Goal: Task Accomplishment & Management: Manage account settings

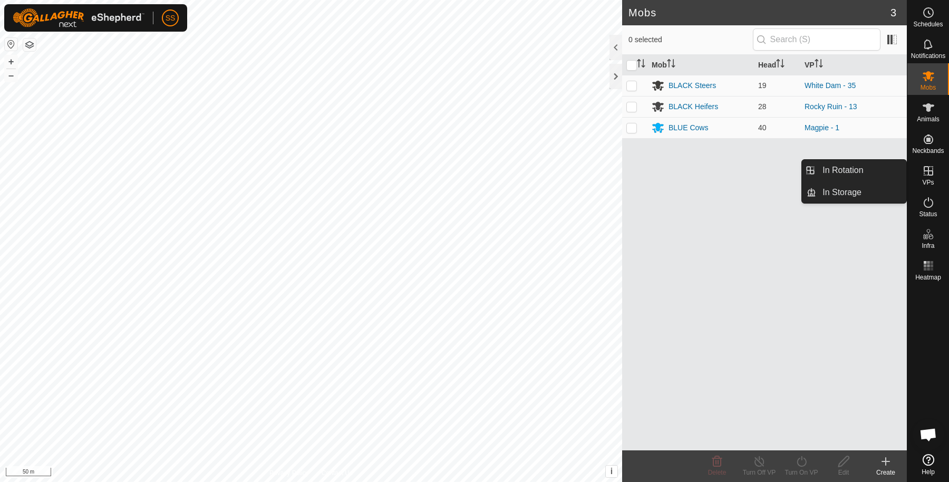
click at [927, 179] on span "VPs" at bounding box center [928, 182] width 12 height 6
click at [858, 171] on link "In Rotation" at bounding box center [861, 170] width 90 height 21
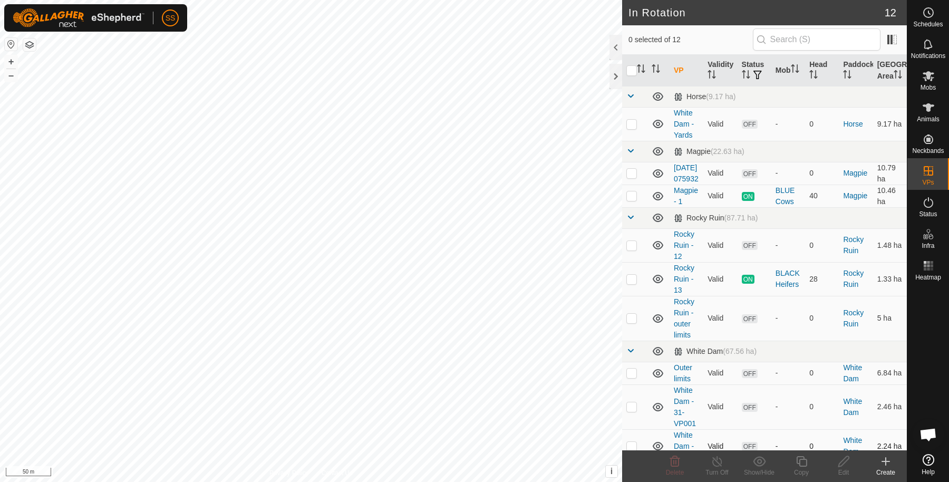
scroll to position [144, 0]
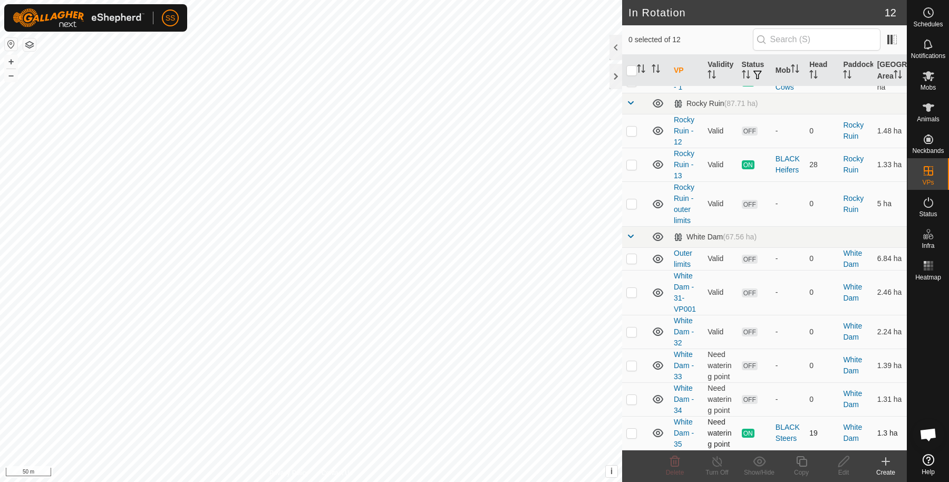
click at [629, 438] on td at bounding box center [634, 433] width 25 height 34
checkbox input "true"
click at [805, 459] on icon at bounding box center [801, 461] width 11 height 11
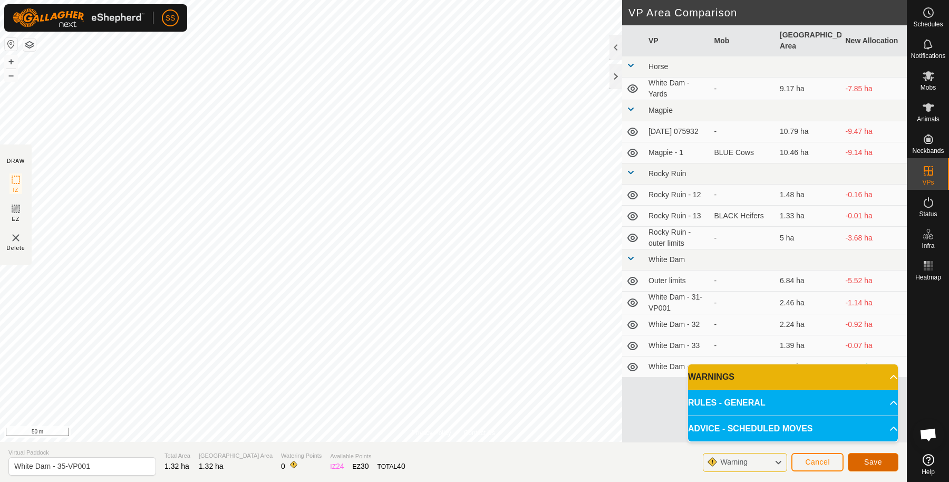
click at [862, 459] on button "Save" at bounding box center [873, 462] width 51 height 18
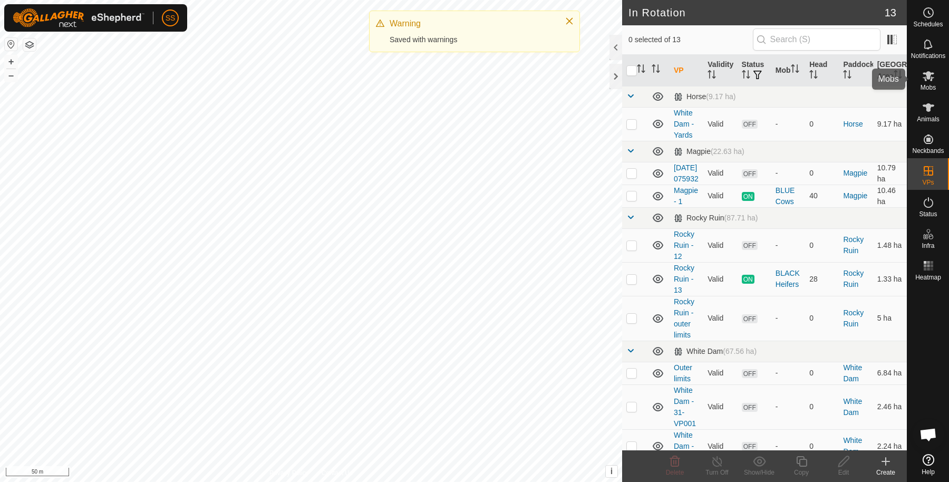
click at [919, 82] on es-mob-svg-icon at bounding box center [928, 75] width 19 height 17
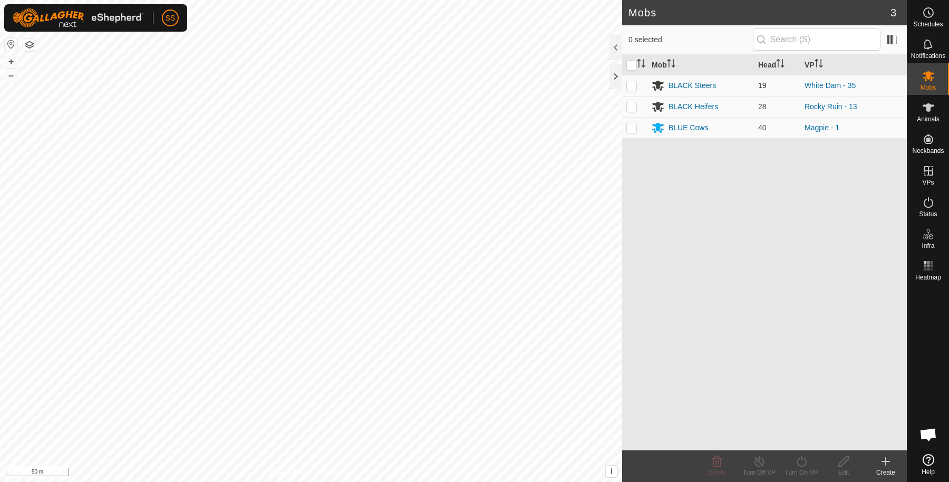
click at [630, 90] on td at bounding box center [634, 85] width 25 height 21
checkbox input "true"
click at [801, 470] on div "Turn On VP" at bounding box center [801, 472] width 42 height 9
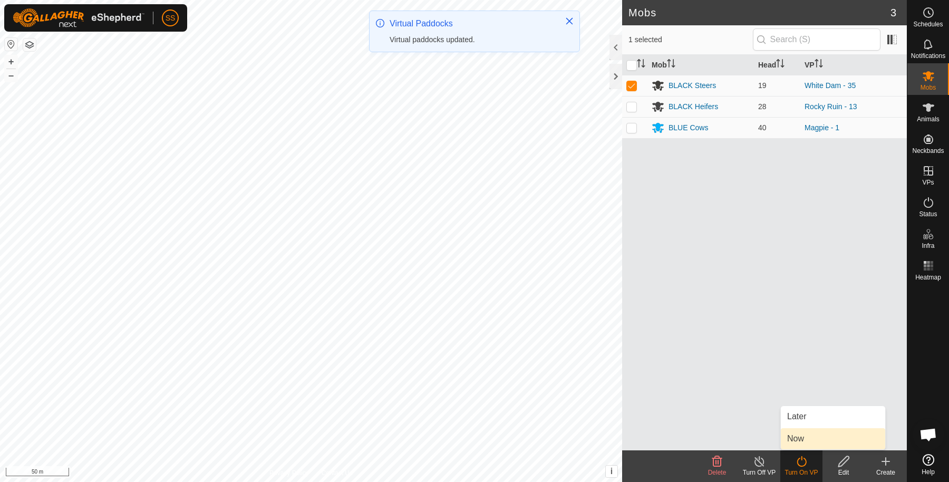
click at [799, 440] on link "Now" at bounding box center [833, 438] width 104 height 21
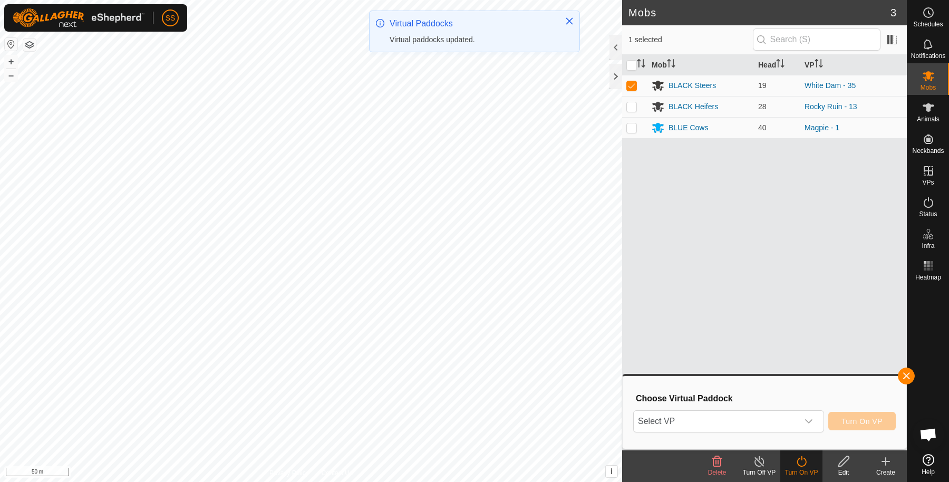
click at [757, 409] on div "Select VP Turn On VP" at bounding box center [764, 420] width 262 height 25
click at [757, 416] on span "Select VP" at bounding box center [716, 421] width 164 height 21
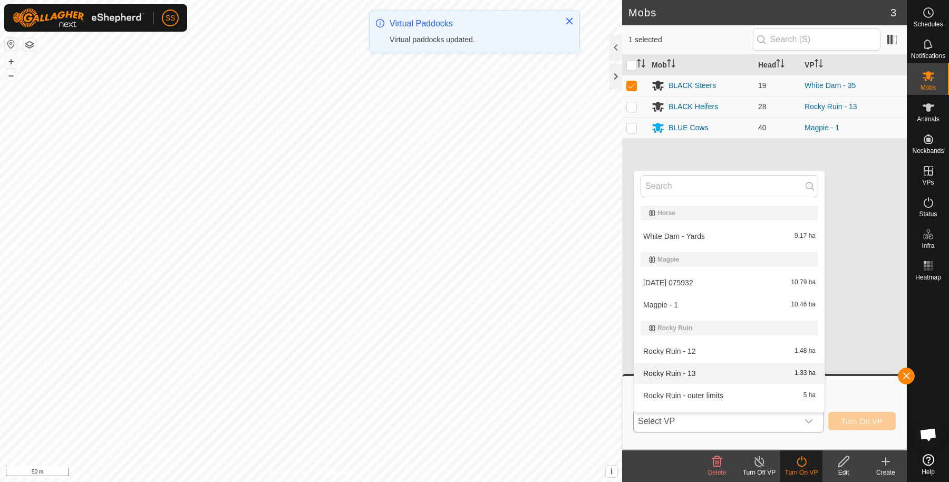
scroll to position [173, 0]
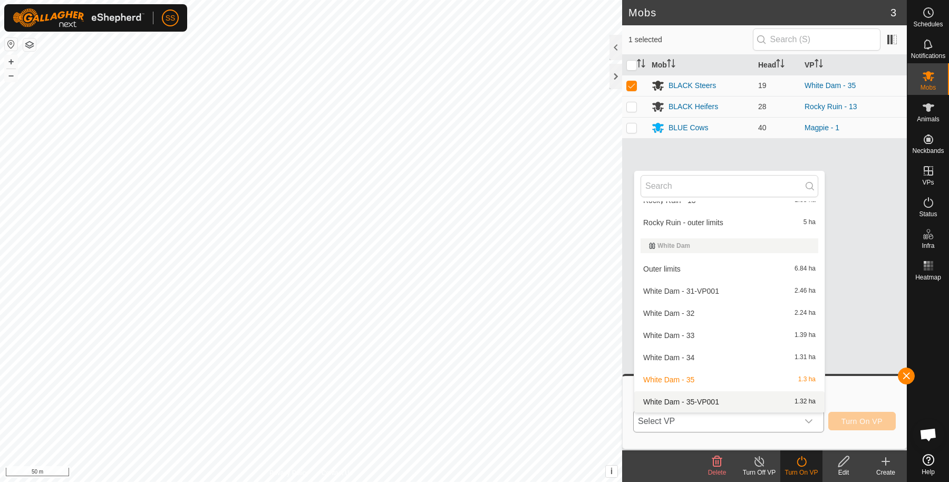
click at [716, 400] on li "White Dam - 35-VP001 1.32 ha" at bounding box center [729, 401] width 190 height 21
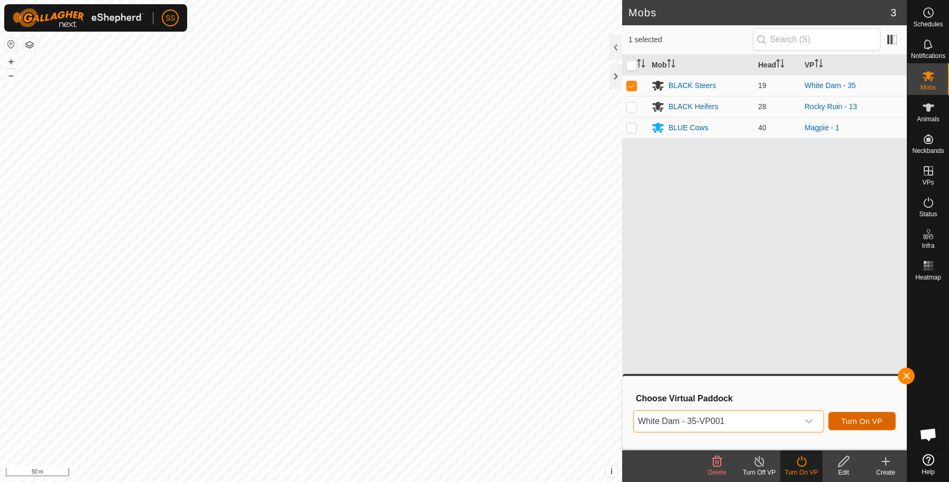
click at [857, 420] on span "Turn On VP" at bounding box center [861, 421] width 41 height 8
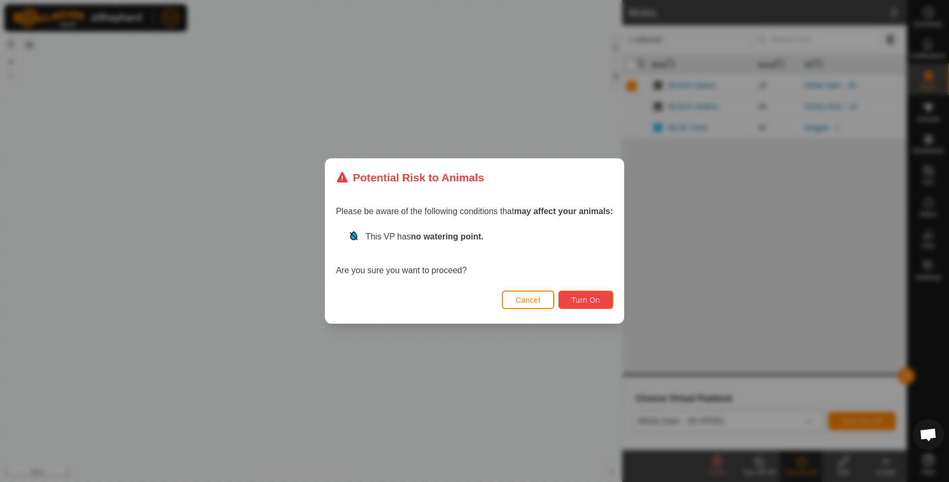
click at [604, 297] on button "Turn On" at bounding box center [585, 299] width 55 height 18
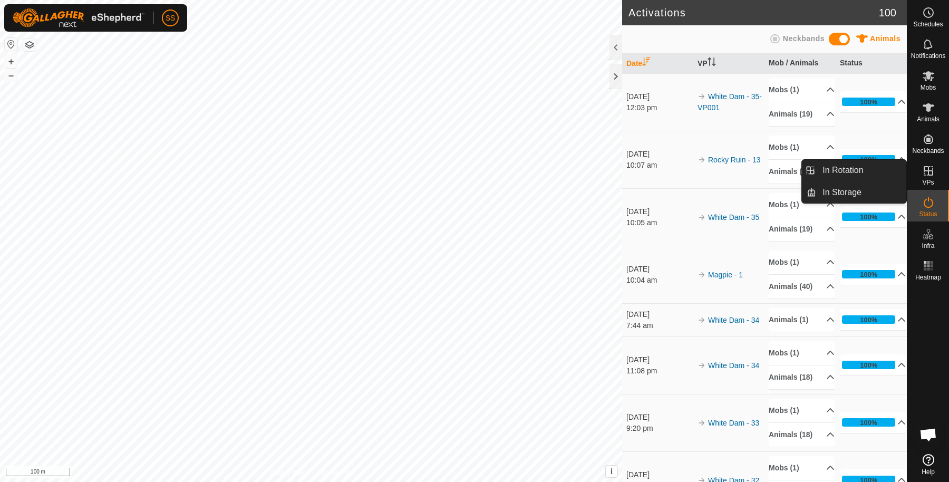
click at [940, 160] on div "VPs" at bounding box center [928, 174] width 42 height 32
click at [842, 170] on link "In Rotation" at bounding box center [861, 170] width 90 height 21
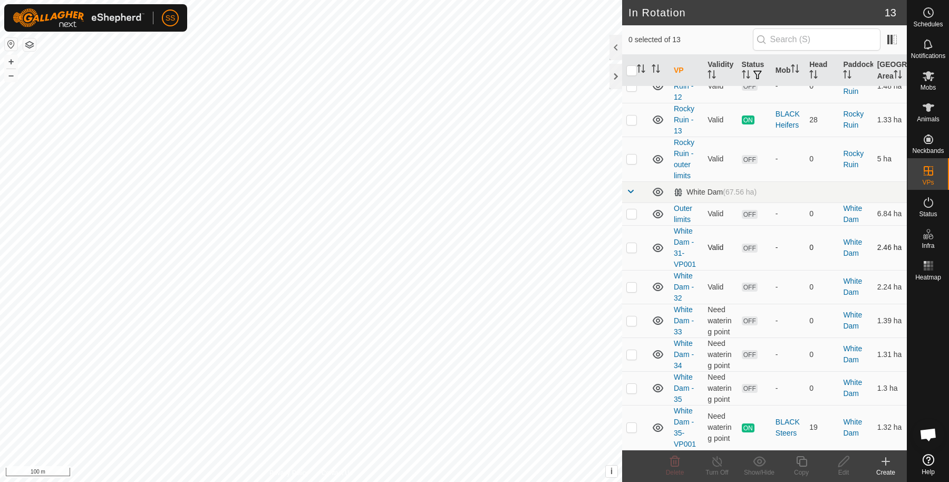
scroll to position [189, 0]
click at [633, 121] on p-checkbox at bounding box center [631, 119] width 11 height 8
checkbox input "true"
click at [795, 471] on div "Copy" at bounding box center [801, 472] width 42 height 9
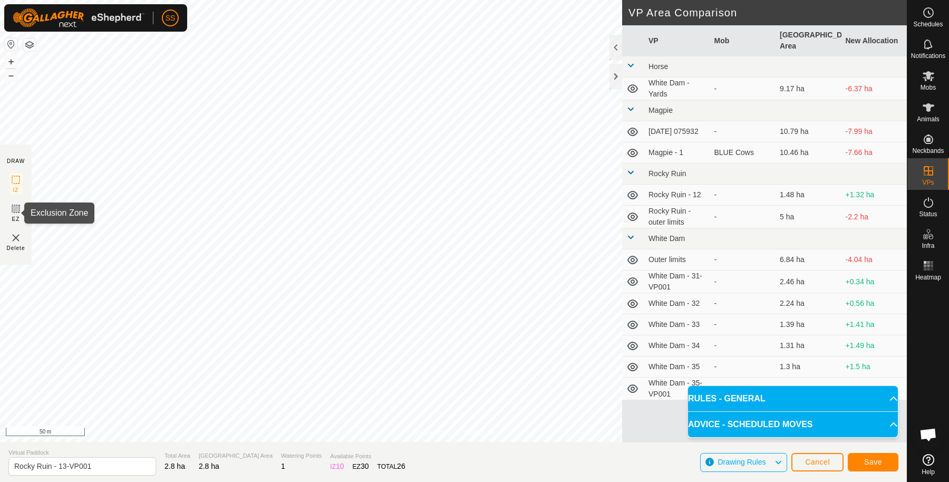
click at [12, 211] on rect at bounding box center [16, 209] width 8 height 8
click at [18, 184] on rect at bounding box center [16, 180] width 8 height 8
drag, startPoint x: 110, startPoint y: 469, endPoint x: 61, endPoint y: 468, distance: 49.0
click at [61, 468] on input "Rocky Ruin - 13-VP001" at bounding box center [82, 466] width 148 height 18
click at [99, 465] on input "Rocky Ruin - 14" at bounding box center [82, 466] width 148 height 18
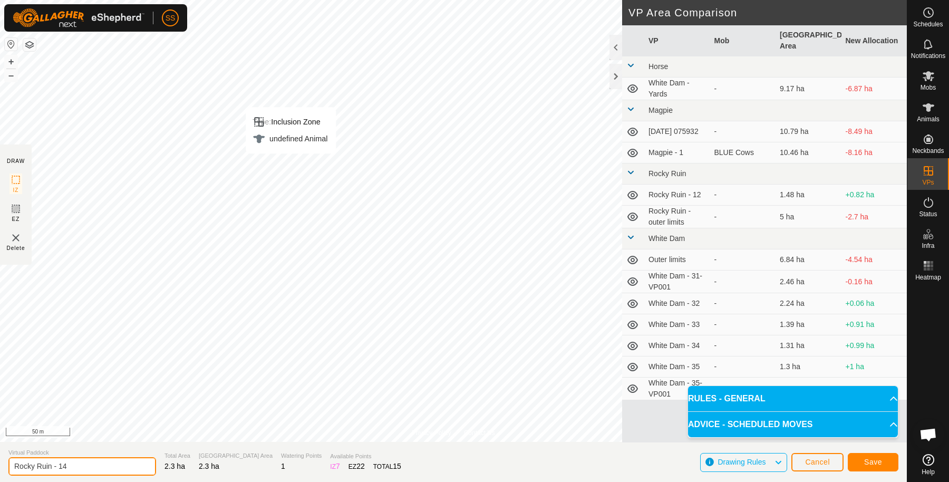
type input "Rocky Ruin - 14"
click at [867, 459] on span "Save" at bounding box center [873, 462] width 18 height 8
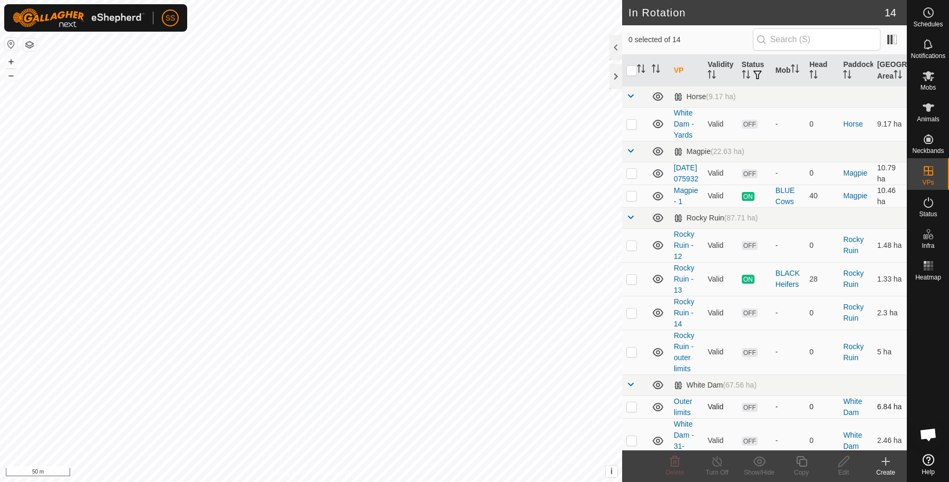
scroll to position [222, 0]
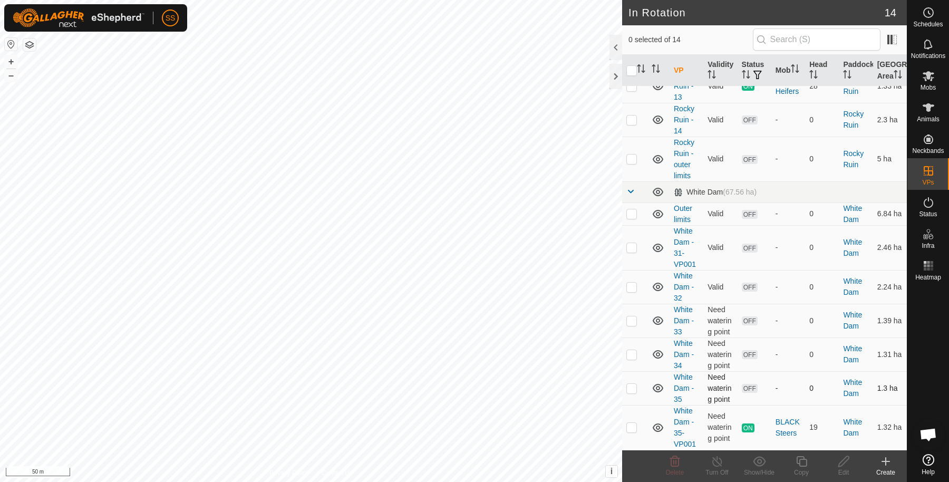
click at [633, 390] on p-checkbox at bounding box center [631, 388] width 11 height 8
checkbox input "true"
click at [853, 469] on div "Edit" at bounding box center [843, 472] width 42 height 9
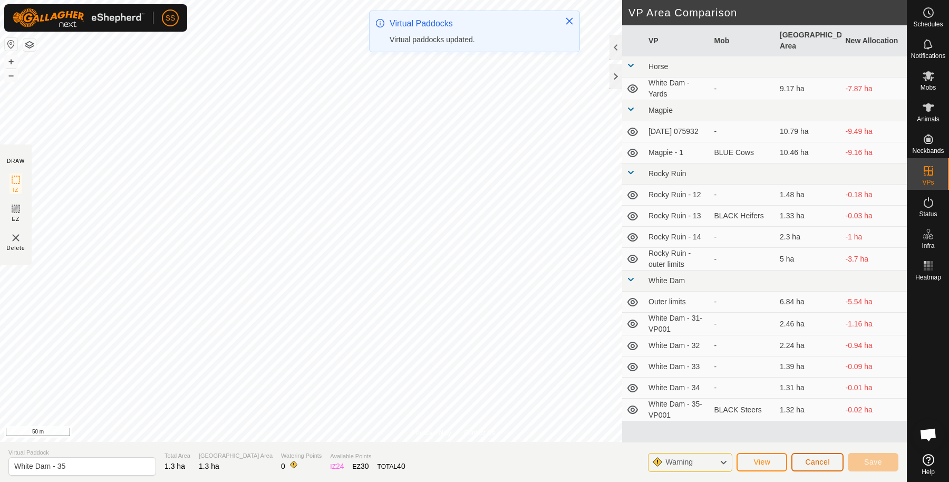
click at [833, 464] on button "Cancel" at bounding box center [817, 462] width 52 height 18
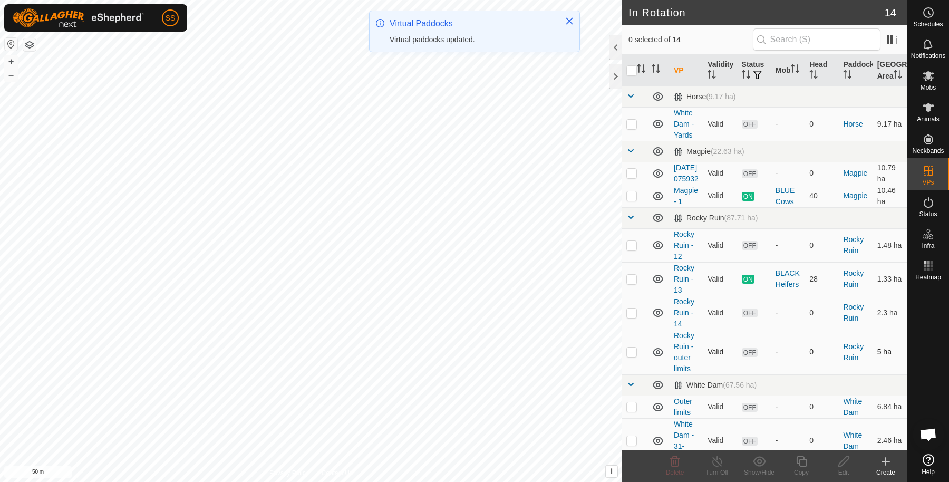
scroll to position [222, 0]
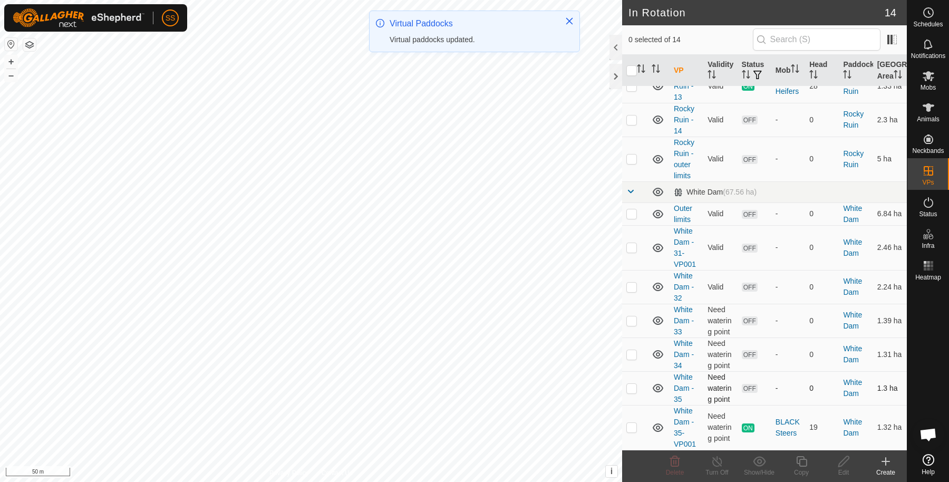
click at [630, 391] on p-checkbox at bounding box center [631, 388] width 11 height 8
checkbox input "true"
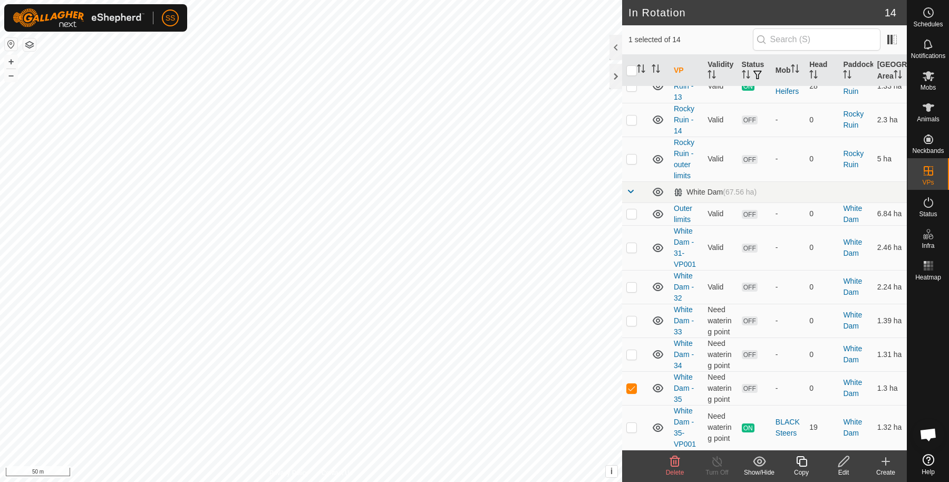
click at [846, 459] on icon at bounding box center [843, 461] width 13 height 13
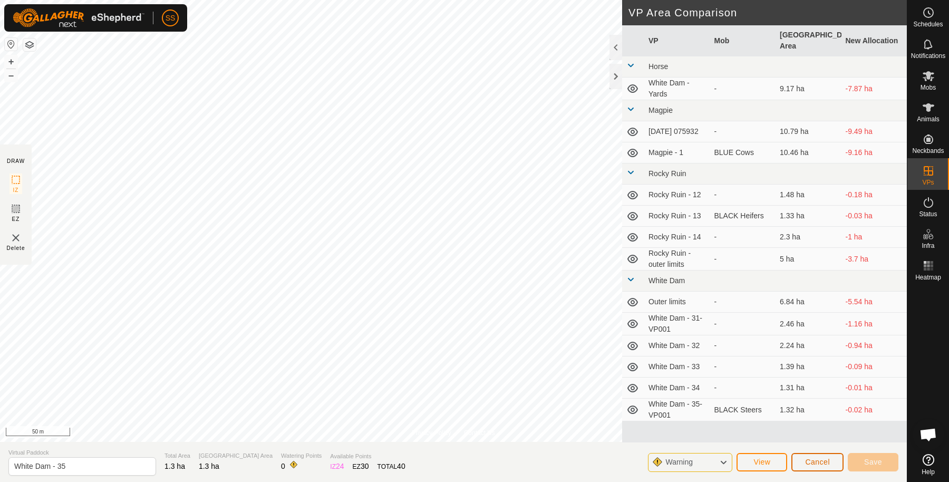
click at [814, 456] on button "Cancel" at bounding box center [817, 462] width 52 height 18
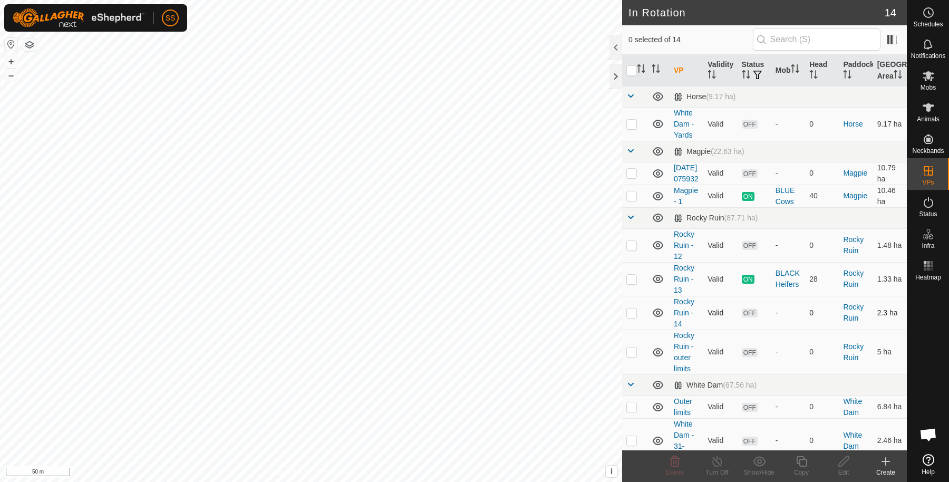
click at [631, 317] on p-checkbox at bounding box center [631, 312] width 11 height 8
checkbox input "true"
click at [845, 458] on icon at bounding box center [843, 461] width 11 height 11
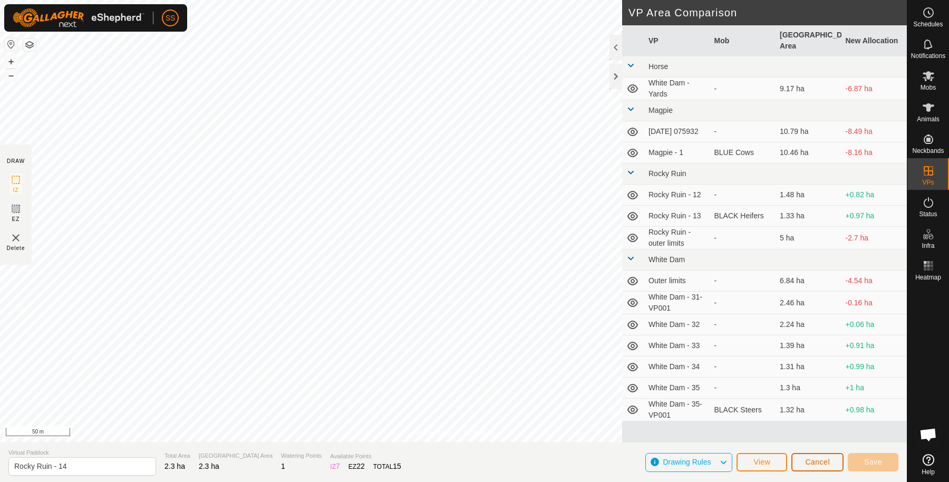
click at [829, 455] on button "Cancel" at bounding box center [817, 462] width 52 height 18
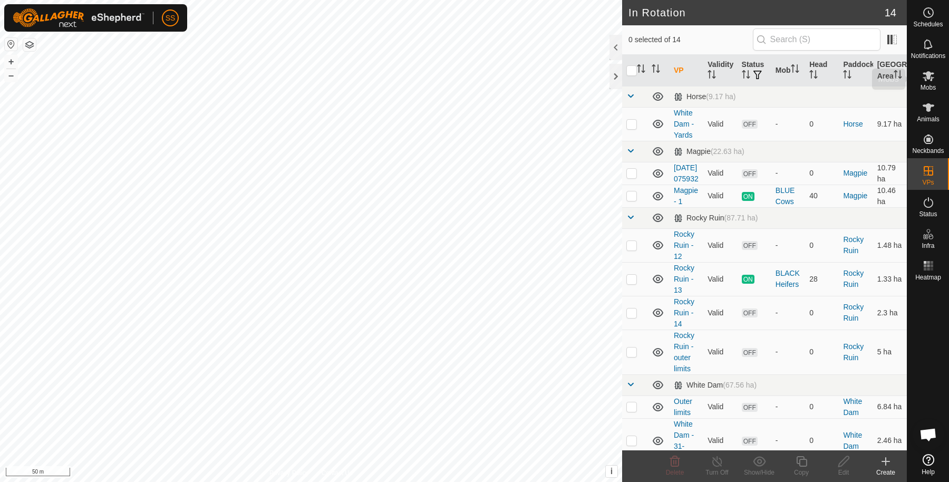
click at [932, 80] on icon at bounding box center [928, 76] width 13 height 13
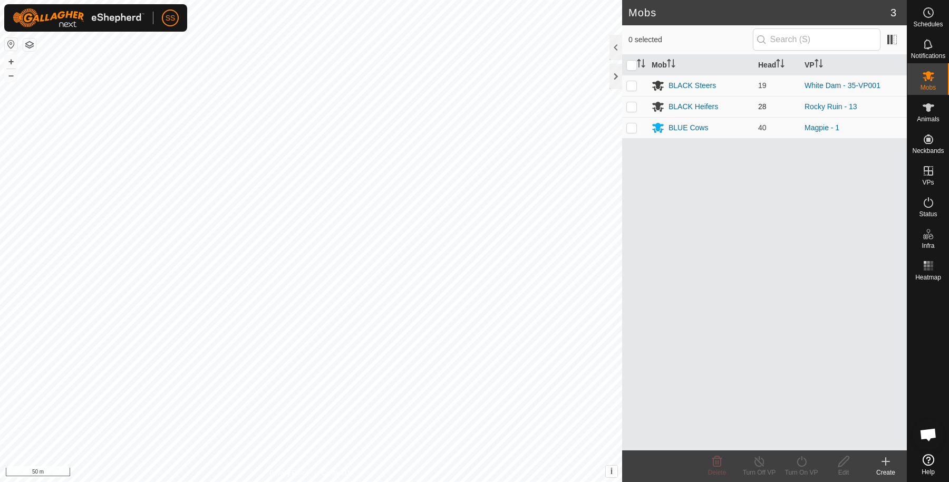
click at [633, 103] on p-checkbox at bounding box center [631, 106] width 11 height 8
checkbox input "true"
click at [804, 456] on icon at bounding box center [801, 461] width 13 height 13
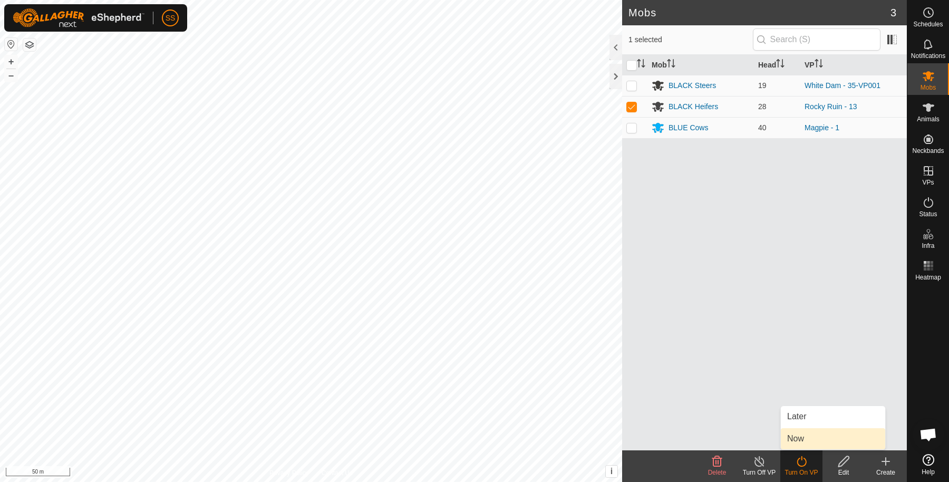
click at [806, 438] on link "Now" at bounding box center [833, 438] width 104 height 21
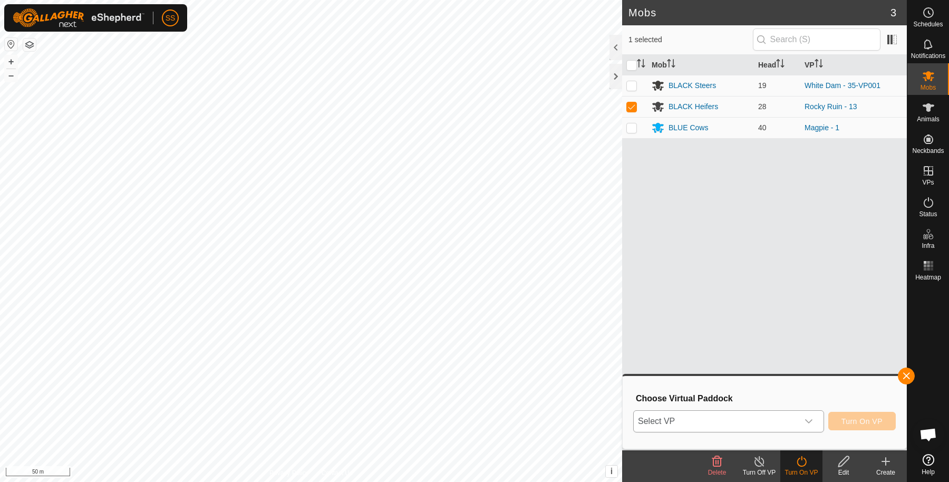
click at [789, 411] on span "Select VP" at bounding box center [716, 421] width 164 height 21
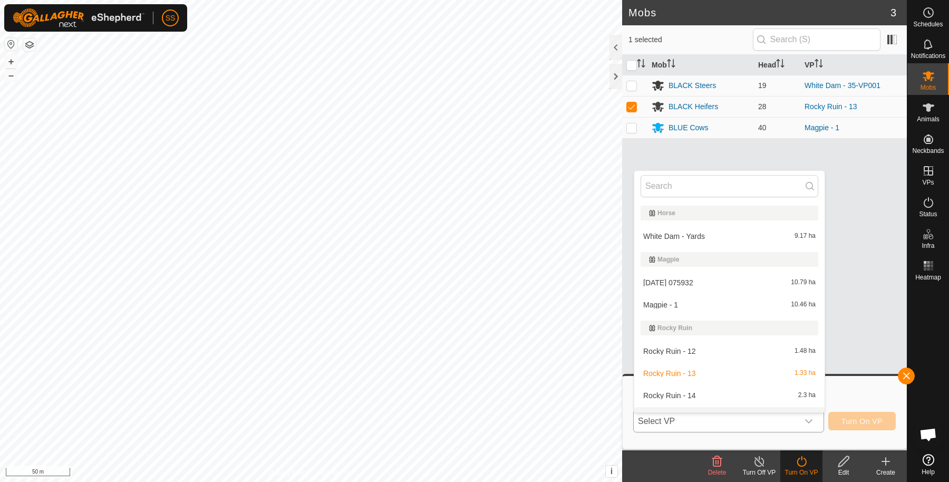
scroll to position [16, 0]
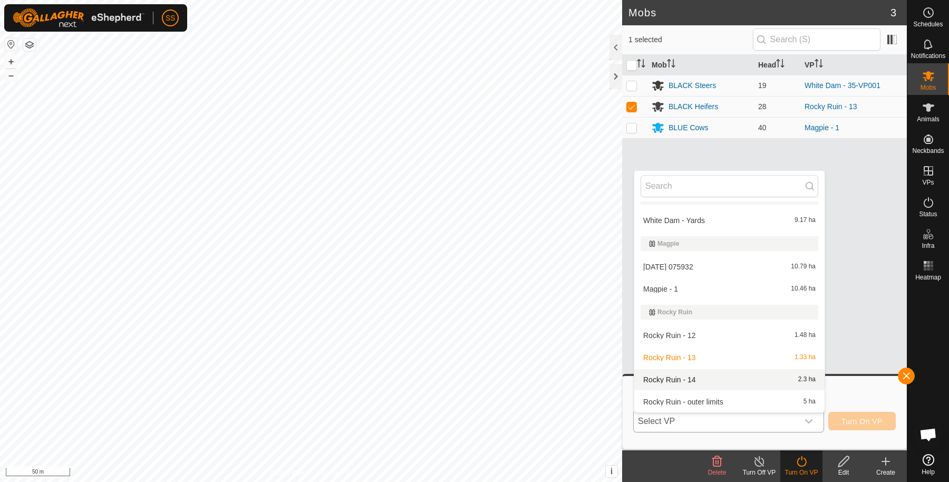
click at [732, 381] on li "Rocky Ruin - 14 2.3 ha" at bounding box center [729, 379] width 190 height 21
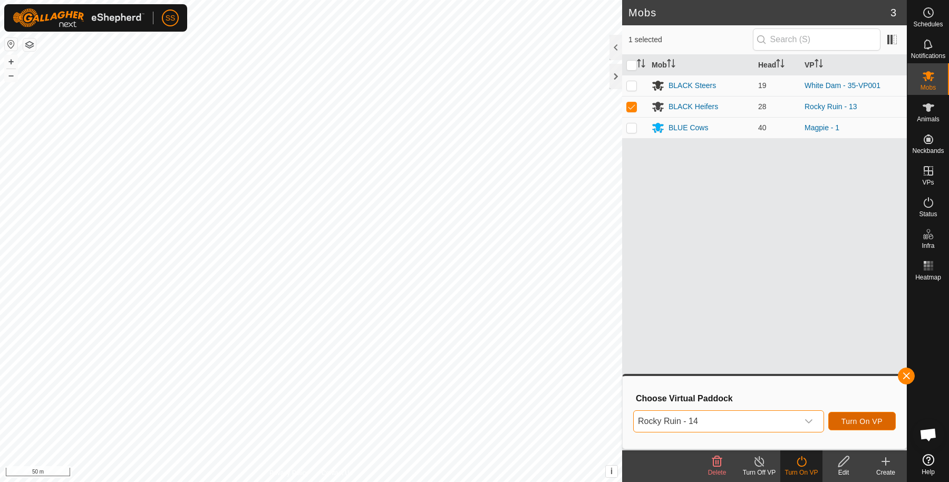
click at [865, 424] on span "Turn On VP" at bounding box center [861, 421] width 41 height 8
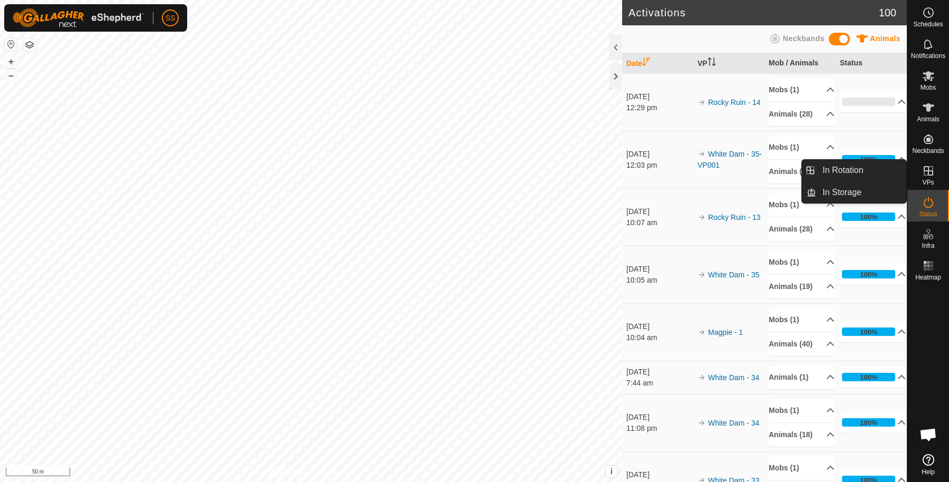
click at [918, 163] on div "VPs" at bounding box center [928, 174] width 42 height 32
click at [935, 175] on es-virtualpaddocks-svg-icon at bounding box center [928, 170] width 19 height 17
click at [929, 170] on icon at bounding box center [928, 170] width 13 height 13
click at [929, 174] on icon at bounding box center [927, 170] width 9 height 9
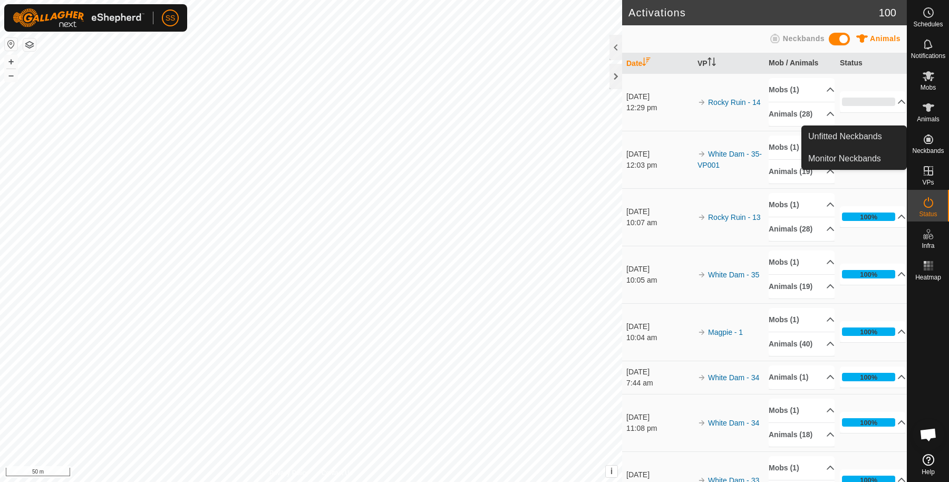
drag, startPoint x: 915, startPoint y: 155, endPoint x: 932, endPoint y: 137, distance: 25.7
click at [932, 137] on link "Unfitted Neckbands" at bounding box center [896, 137] width 104 height 21
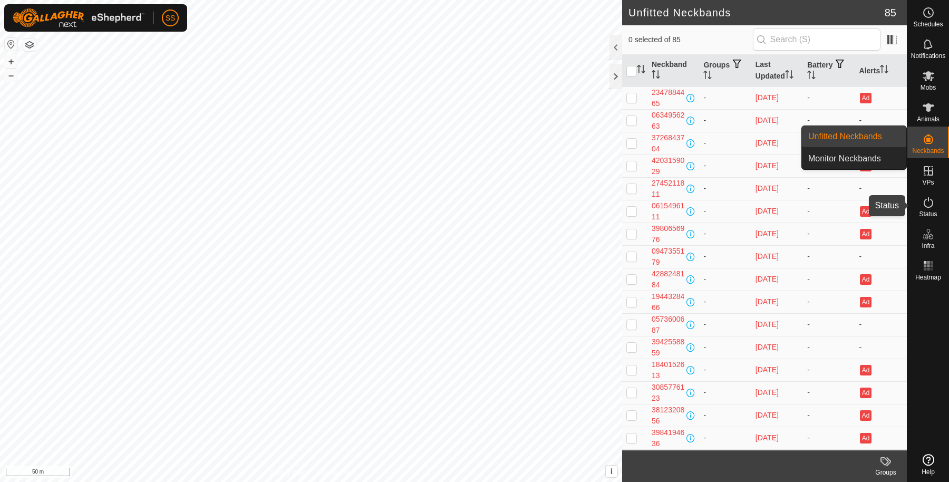
click at [930, 195] on es-activation-svg-icon at bounding box center [928, 202] width 19 height 17
click at [933, 201] on icon at bounding box center [928, 202] width 13 height 13
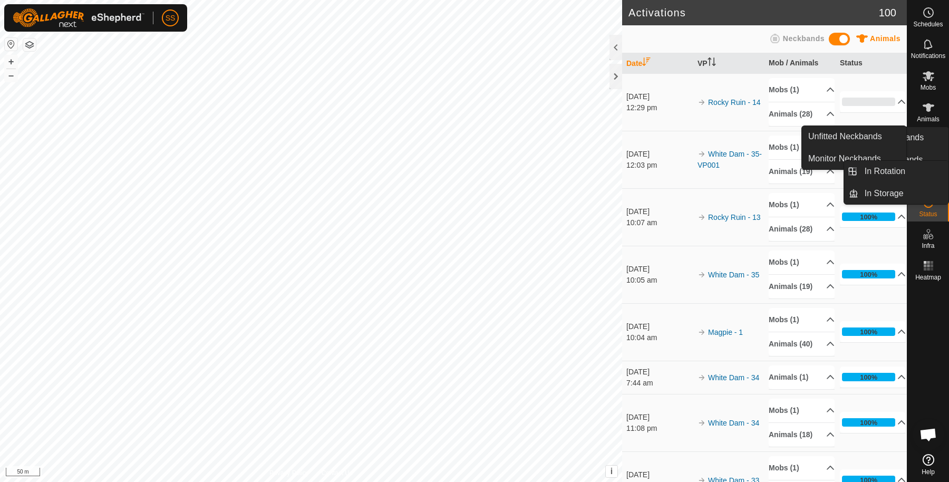
click at [919, 177] on es-virtualpaddocks-svg-icon at bounding box center [928, 170] width 19 height 17
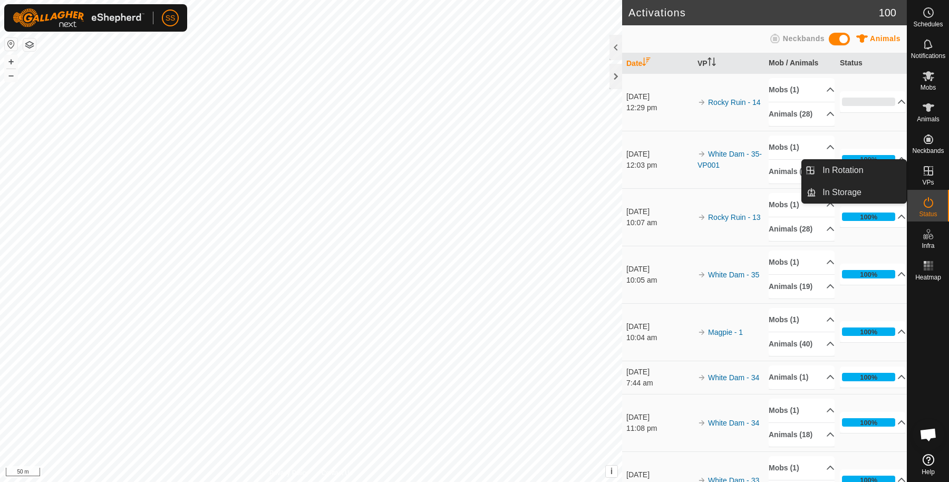
click at [933, 170] on icon at bounding box center [928, 170] width 13 height 13
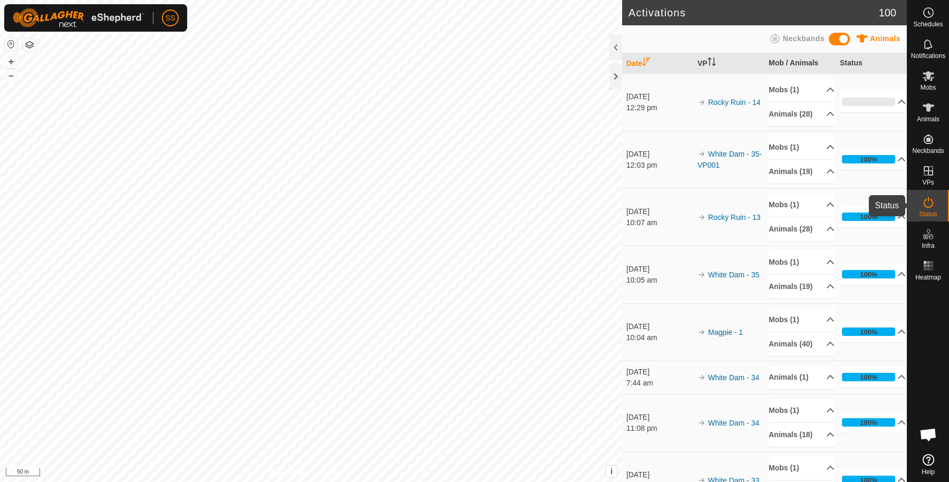
click at [928, 203] on icon at bounding box center [928, 202] width 13 height 13
click at [808, 126] on p-accordion-header "Animals (28)" at bounding box center [802, 114] width 66 height 24
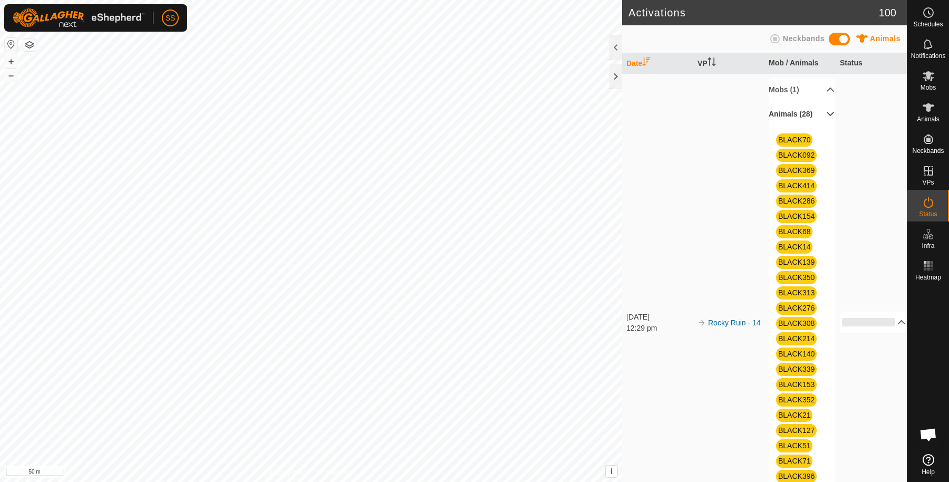
click at [808, 126] on p-accordion-header "Animals (28)" at bounding box center [802, 114] width 66 height 24
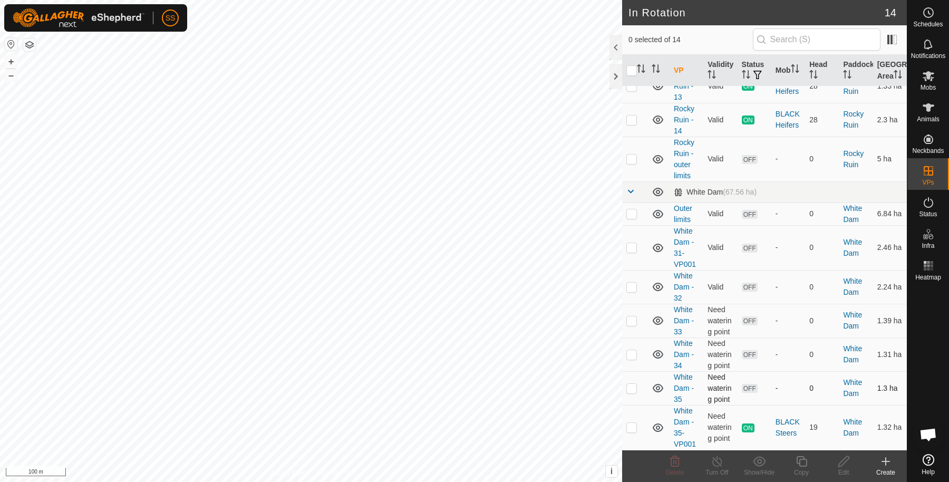
scroll to position [222, 0]
click at [631, 430] on p-checkbox at bounding box center [631, 427] width 11 height 8
checkbox input "true"
click at [806, 461] on icon at bounding box center [801, 461] width 11 height 11
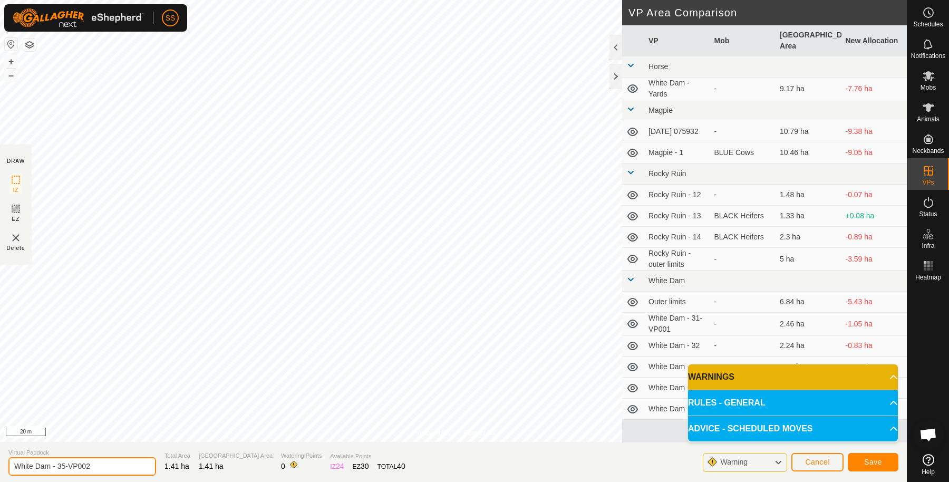
drag, startPoint x: 130, startPoint y: 466, endPoint x: 63, endPoint y: 468, distance: 67.0
click at [63, 468] on input "White Dam - 35-VP002" at bounding box center [82, 466] width 148 height 18
type input "White Dam - 36"
click at [869, 459] on span "Save" at bounding box center [873, 462] width 18 height 8
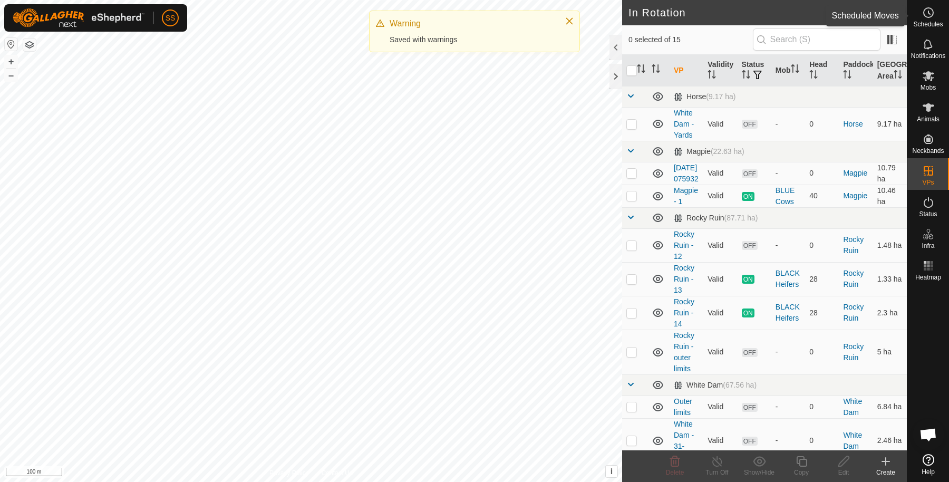
click at [922, 22] on span "Schedules" at bounding box center [928, 24] width 30 height 6
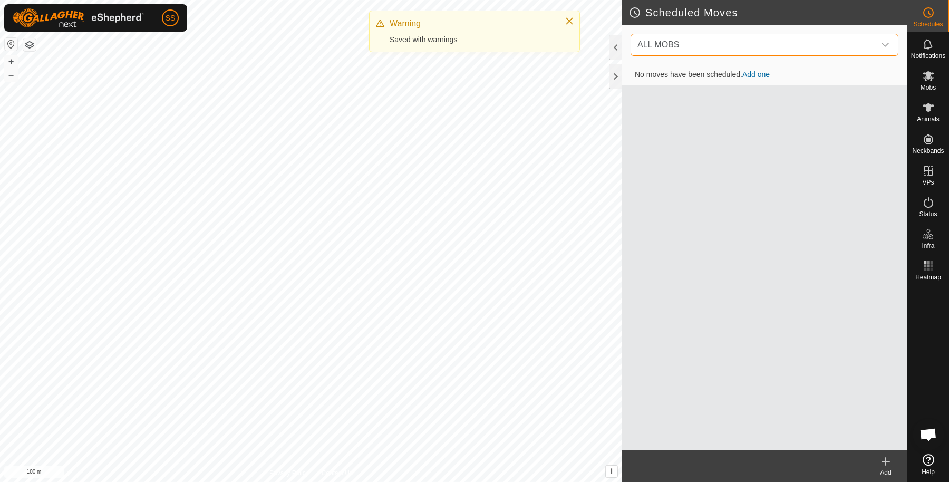
click at [836, 40] on span "ALL MOBS" at bounding box center [753, 44] width 241 height 21
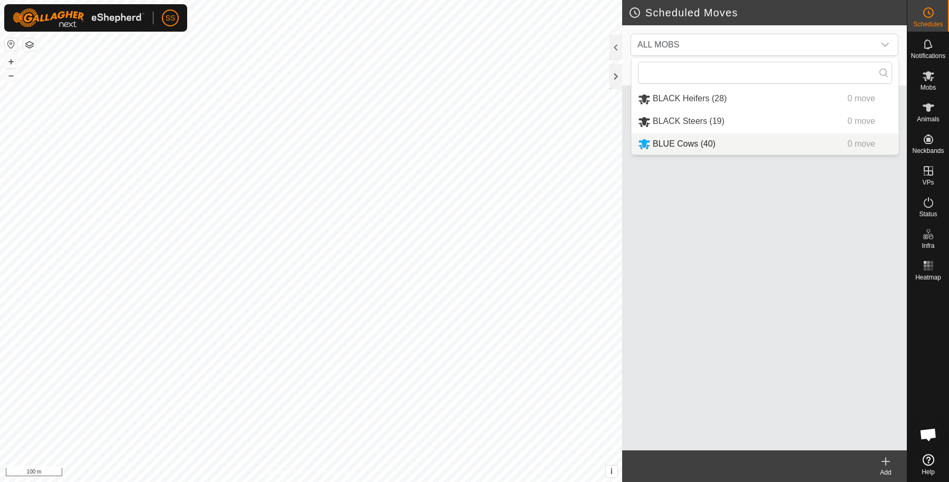
click at [740, 256] on div "No moves have been scheduled. Add one" at bounding box center [764, 257] width 285 height 386
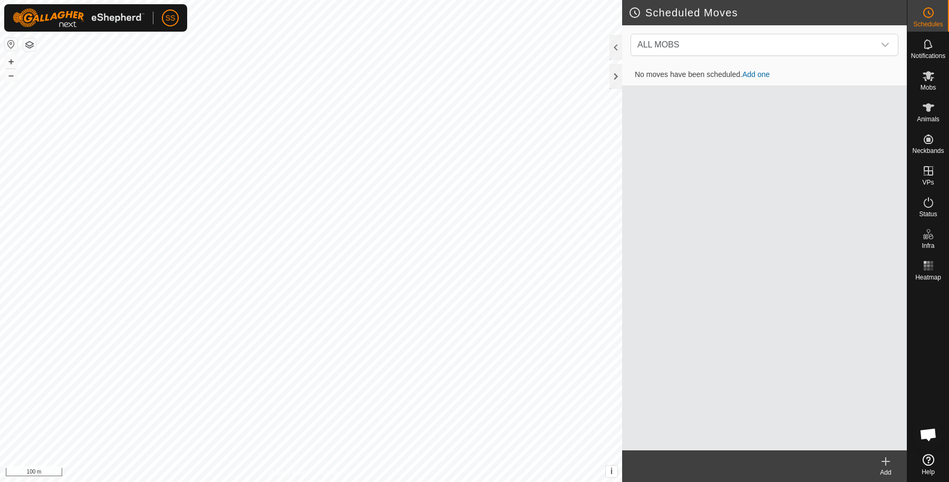
click at [884, 465] on icon at bounding box center [885, 461] width 13 height 13
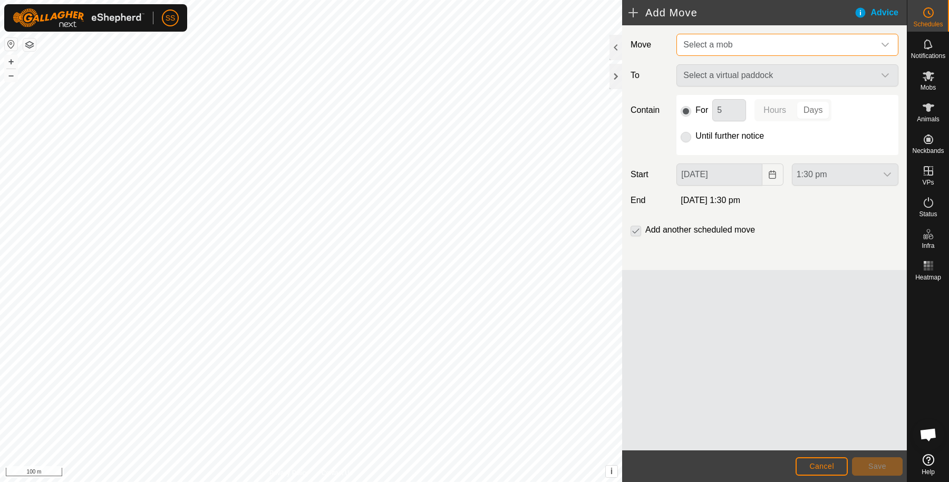
click at [714, 44] on span "Select a mob" at bounding box center [707, 44] width 49 height 9
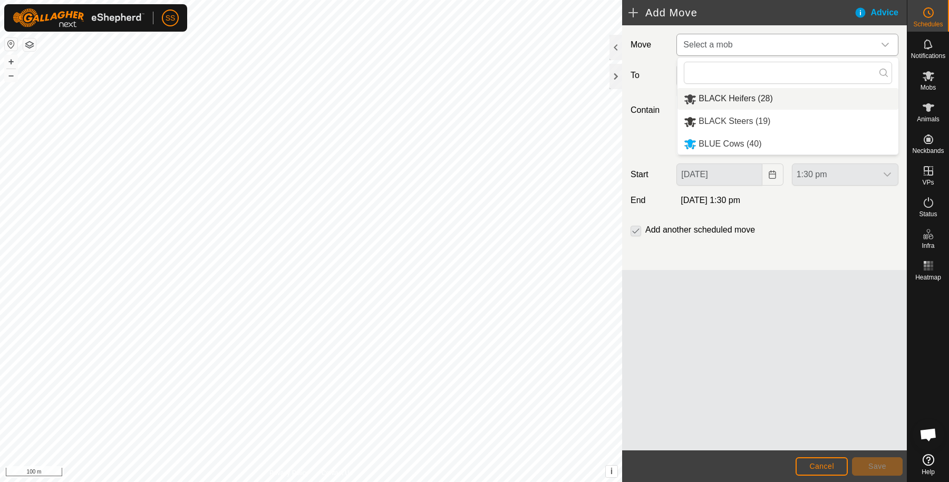
click at [735, 99] on li "BLACK Heifers (28)" at bounding box center [787, 99] width 221 height 22
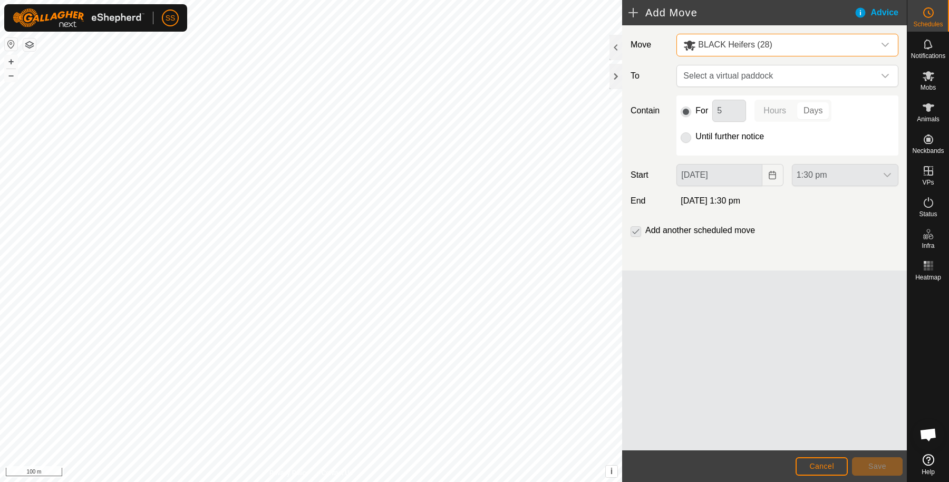
click at [744, 42] on span "BLACK Heifers (28)" at bounding box center [735, 44] width 74 height 9
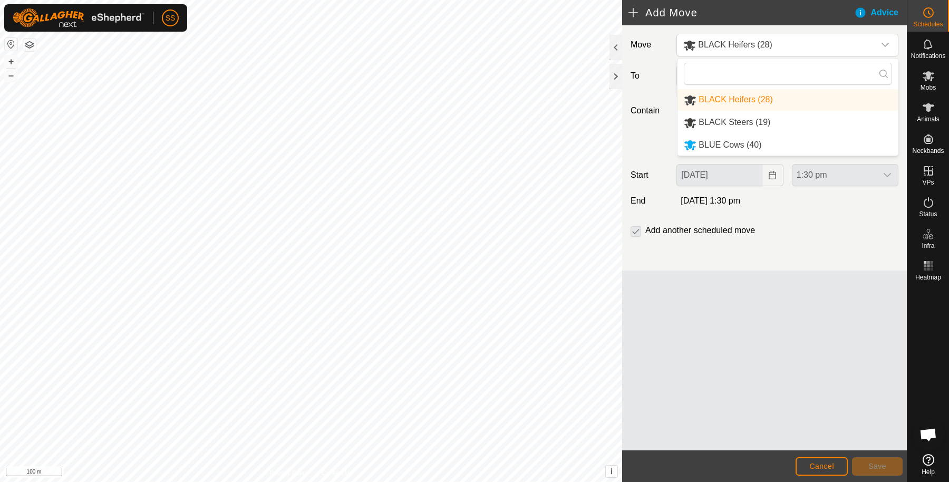
click at [716, 121] on li "BLACK Steers (19)" at bounding box center [787, 123] width 221 height 22
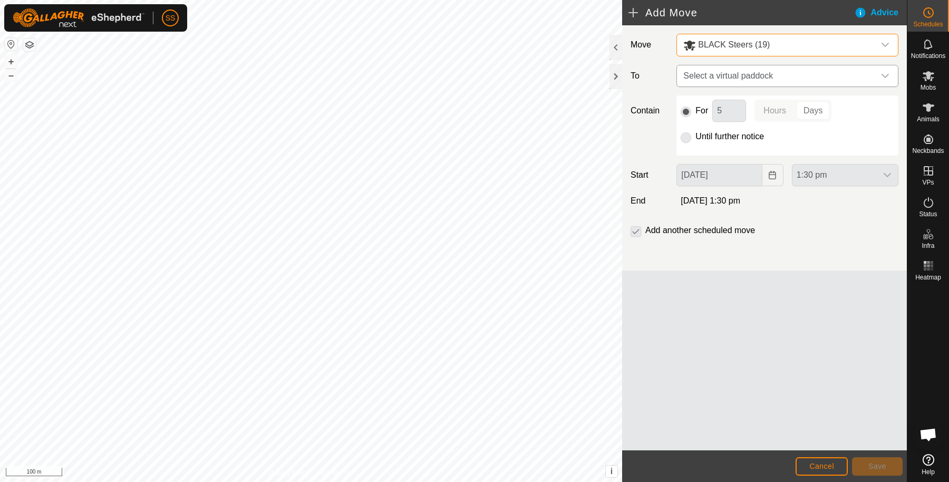
click at [747, 72] on span "Select a virtual paddock" at bounding box center [777, 75] width 196 height 21
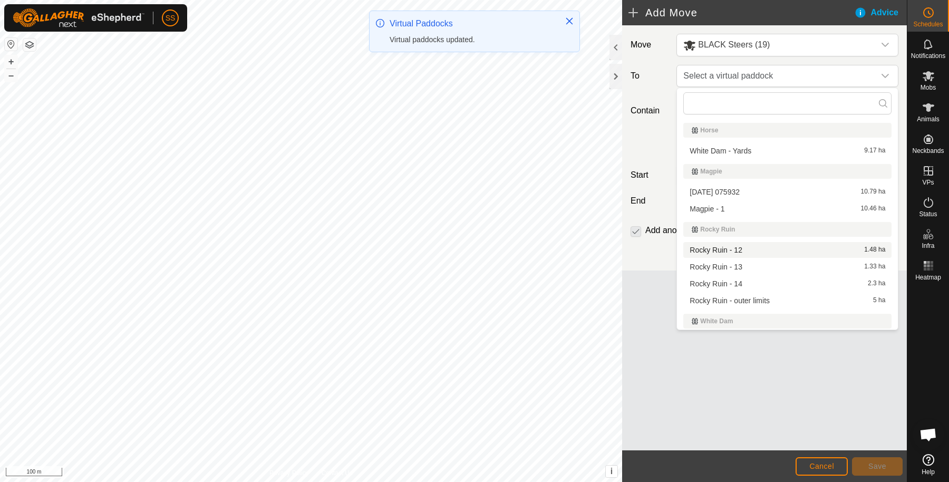
scroll to position [138, 0]
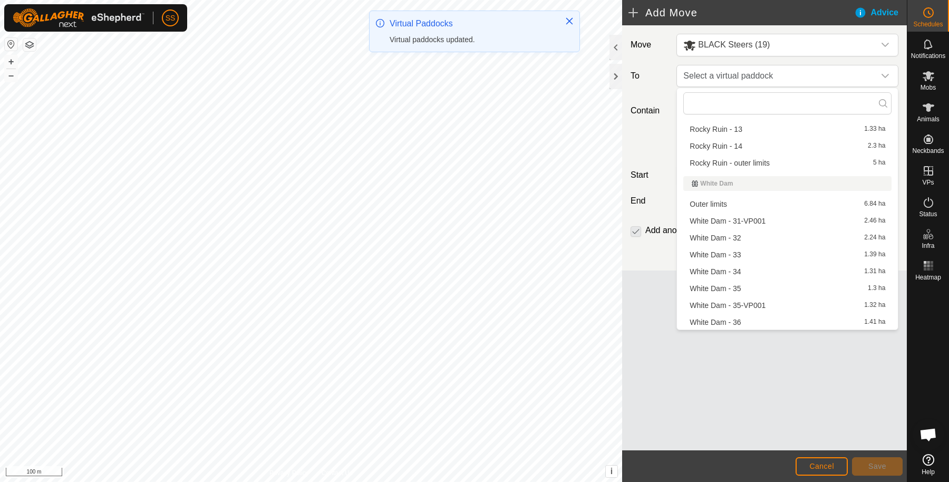
click at [732, 316] on li "White Dam - 36 1.41 ha" at bounding box center [787, 322] width 208 height 16
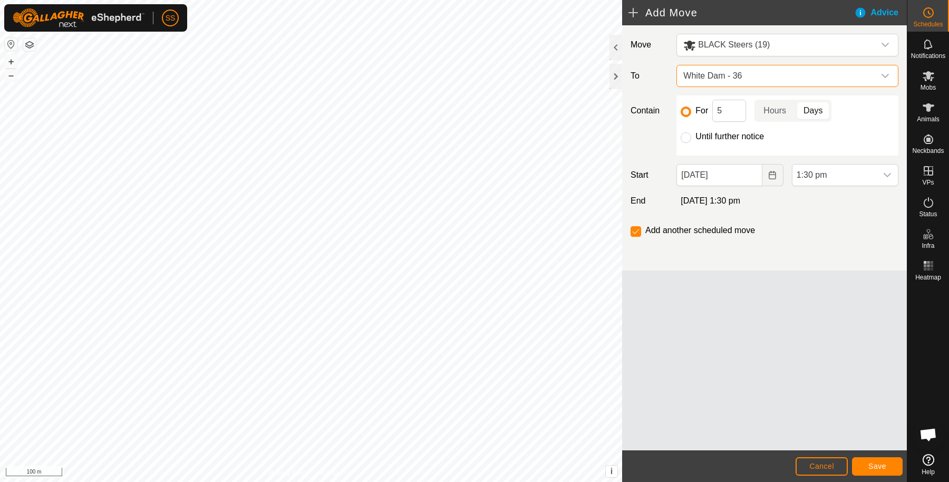
click at [691, 141] on div at bounding box center [685, 137] width 11 height 11
click at [685, 139] on input "Until further notice" at bounding box center [685, 137] width 11 height 11
radio input "true"
checkbox input "false"
click at [880, 174] on div "dropdown trigger" at bounding box center [887, 174] width 21 height 21
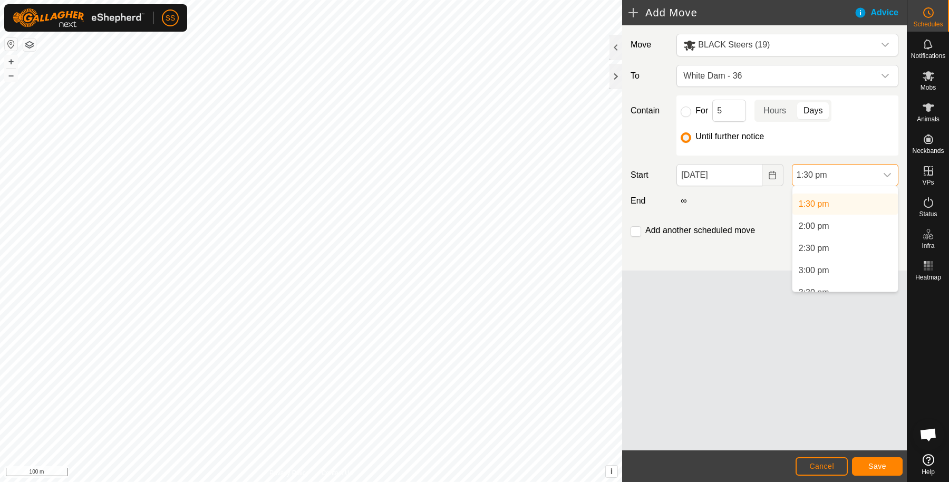
scroll to position [581, 0]
click at [842, 280] on li "3:00 pm" at bounding box center [844, 279] width 105 height 21
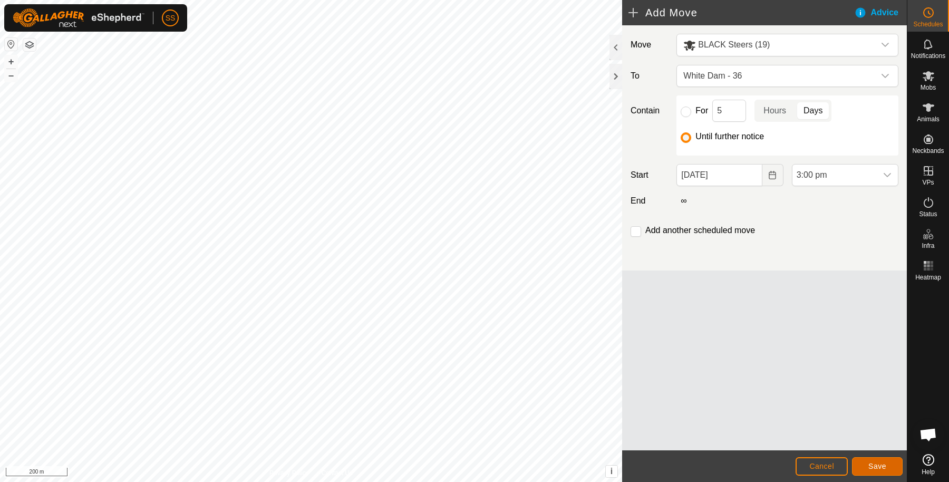
click at [866, 462] on button "Save" at bounding box center [877, 466] width 51 height 18
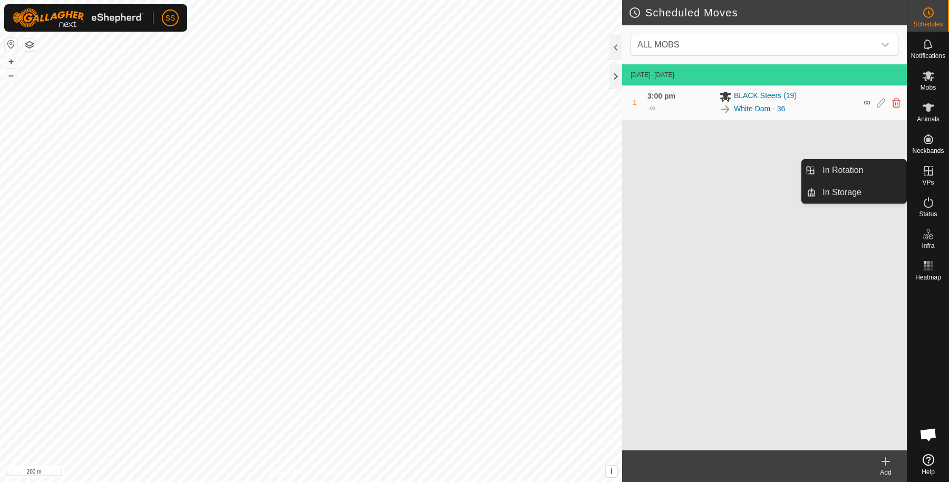
click at [927, 198] on icon at bounding box center [928, 202] width 13 height 13
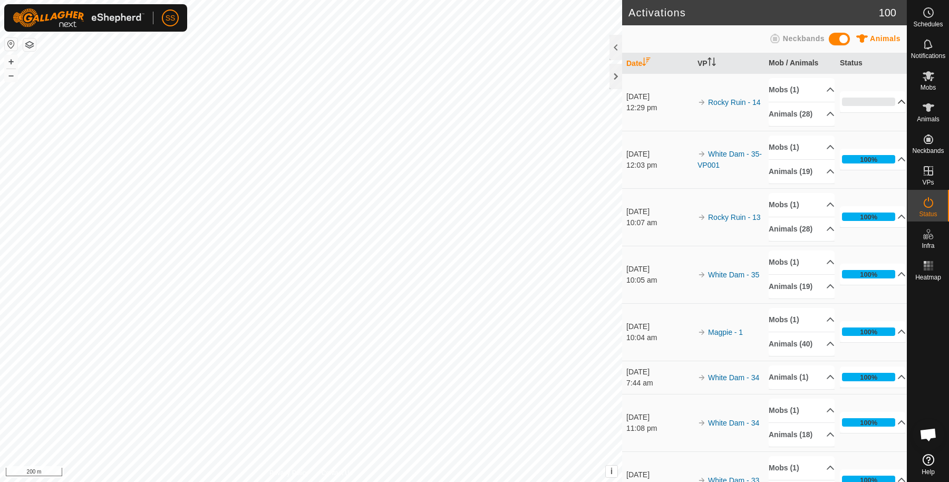
click at [864, 113] on p-accordion-panel "0% In Progress Pending 28 Sent 0 Completed Confirmed 0 Overridden 0 Cancelled 0" at bounding box center [873, 102] width 66 height 22
click at [883, 106] on p-accordion-header "0%" at bounding box center [873, 101] width 66 height 21
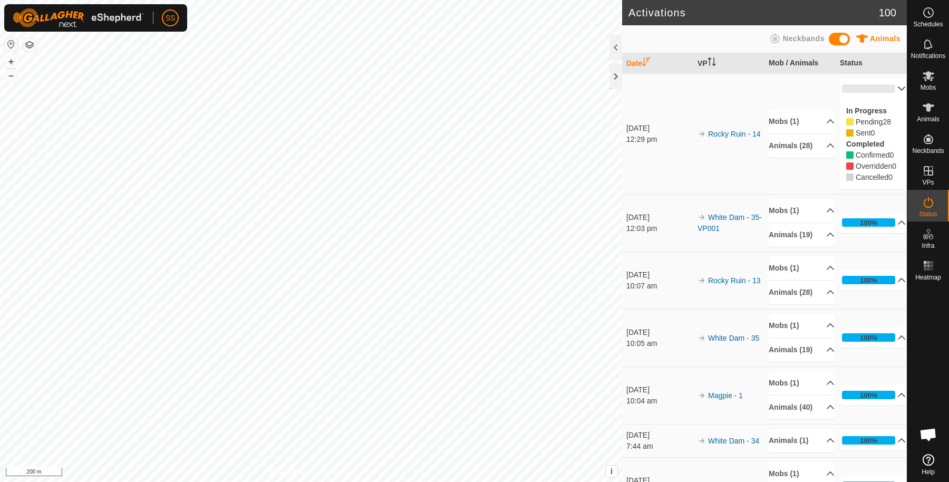
click at [881, 95] on p-accordion-header "0%" at bounding box center [873, 88] width 66 height 21
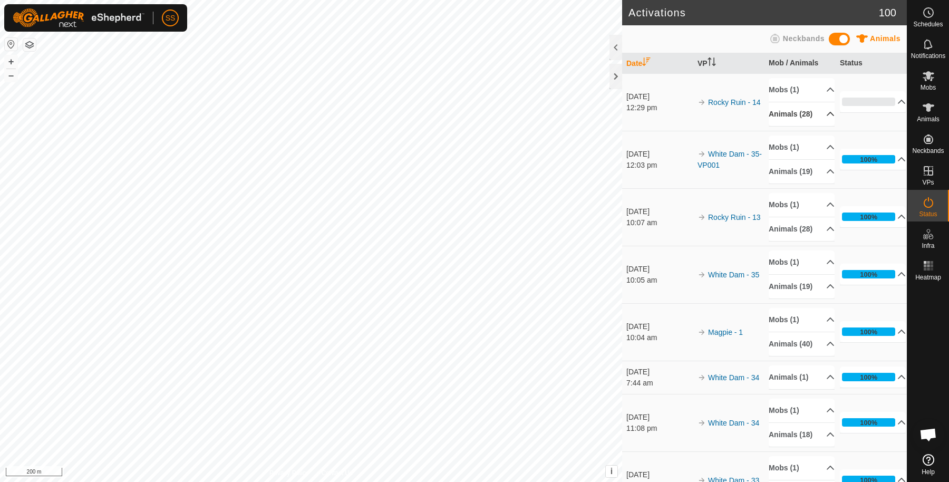
click at [808, 126] on p-accordion-header "Animals (28)" at bounding box center [802, 114] width 66 height 24
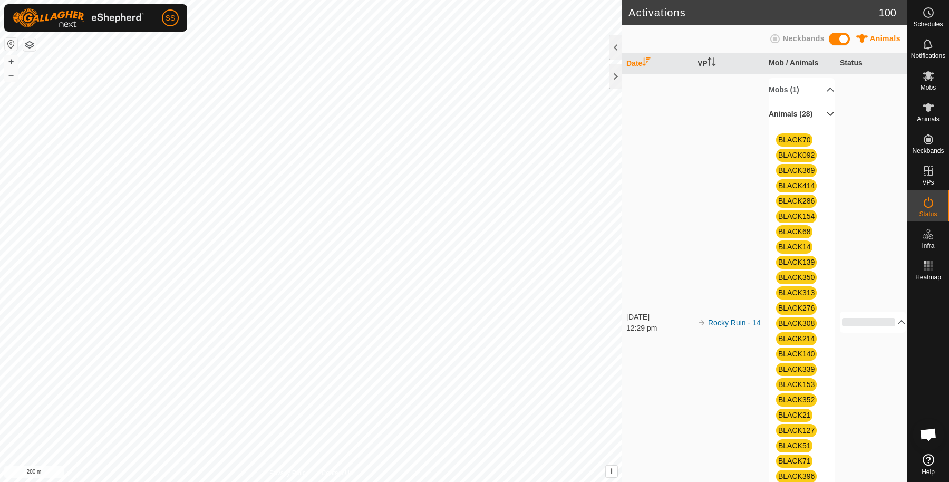
click at [818, 121] on p-accordion-header "Animals (28)" at bounding box center [802, 114] width 66 height 24
